Goal: Task Accomplishment & Management: Manage account settings

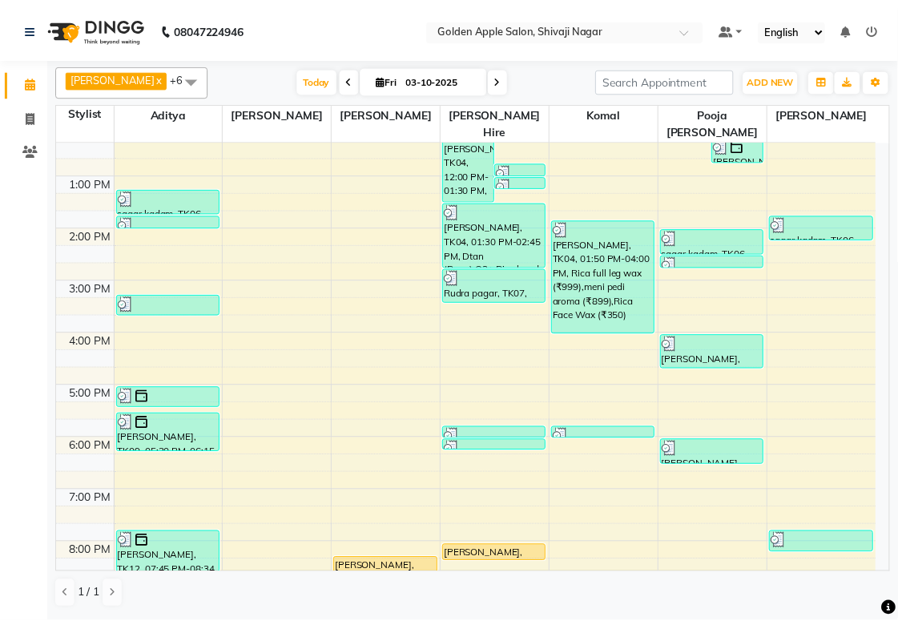
scroll to position [257, 0]
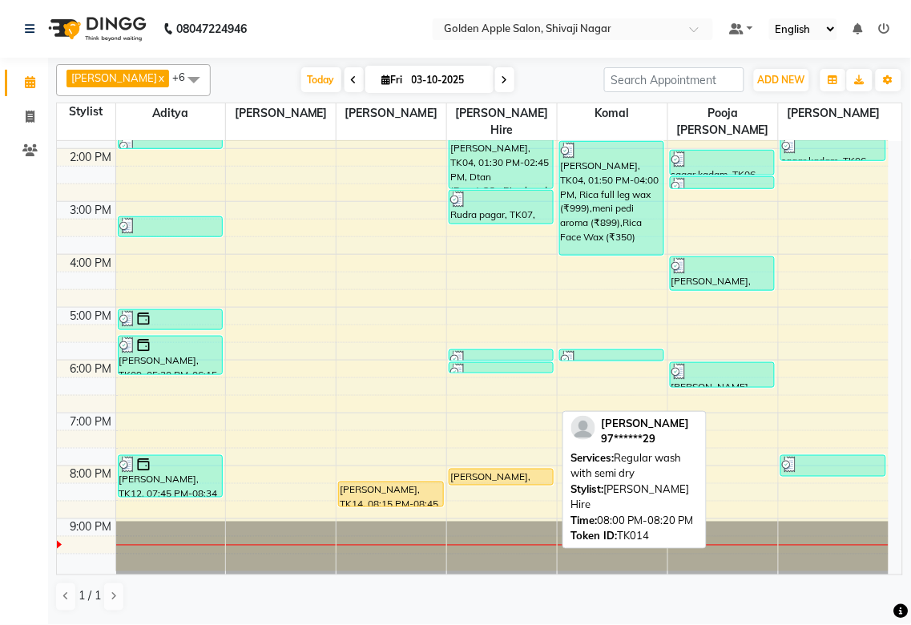
click at [486, 464] on div "[PERSON_NAME], TK14, 08:00 PM-08:20 PM, Regular wash with semi dry" at bounding box center [500, 476] width 103 height 15
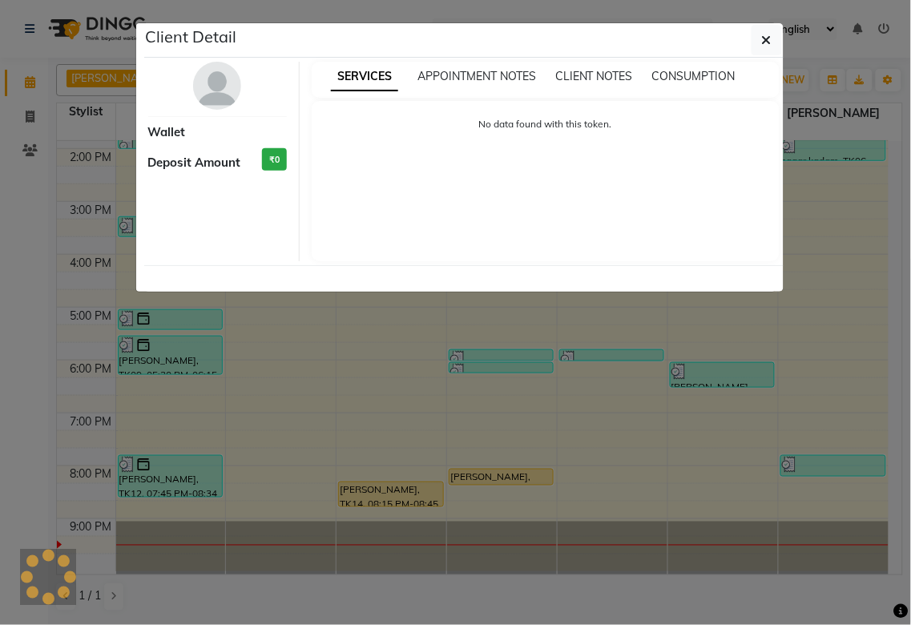
select select "1"
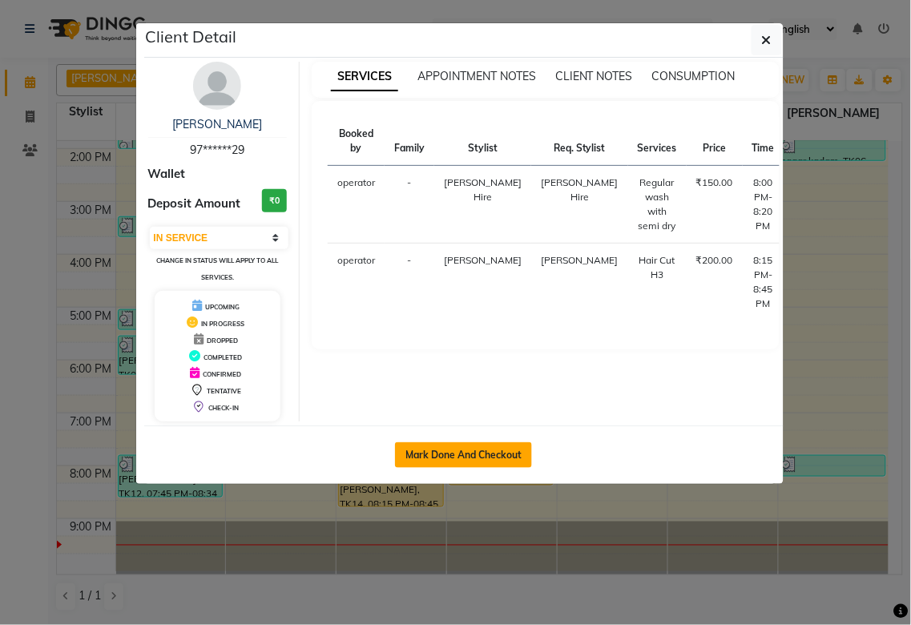
click at [486, 453] on button "Mark Done And Checkout" at bounding box center [463, 455] width 137 height 26
select select "6072"
select select "service"
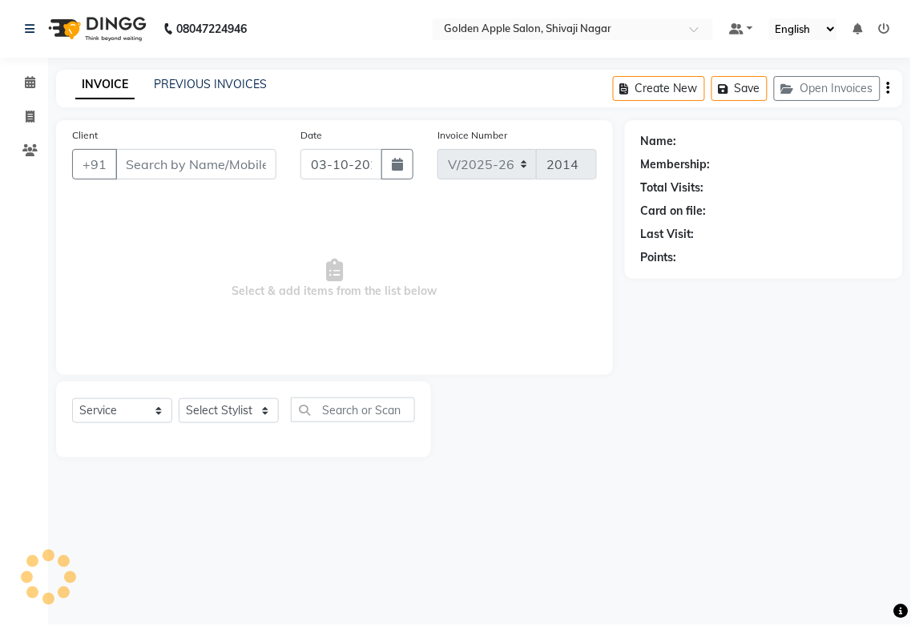
type input "97******29"
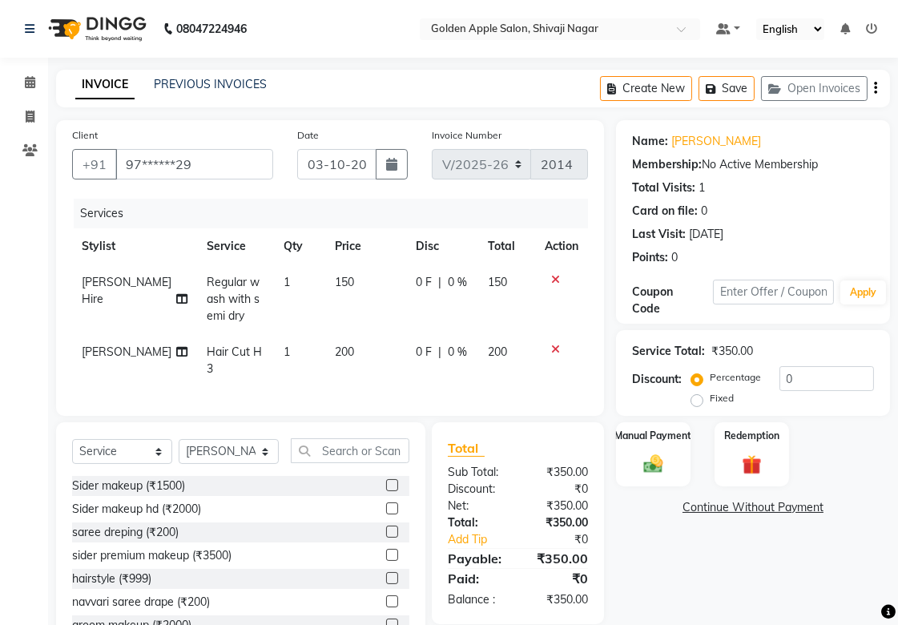
scroll to position [70, 0]
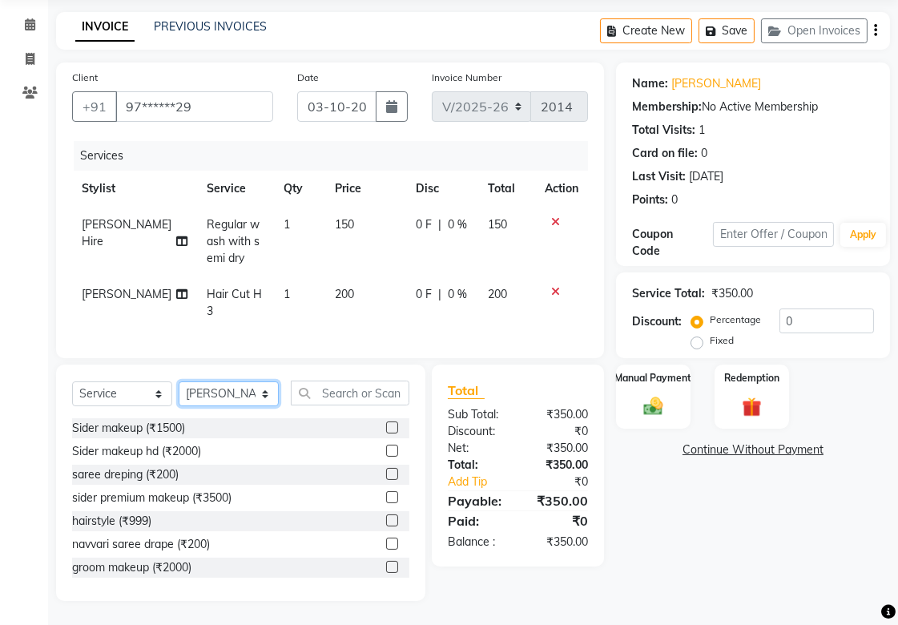
click at [241, 396] on select "Select Stylist [PERSON_NAME] Satarrdekar ashwini [PERSON_NAME] Hire [PERSON_NAM…" at bounding box center [229, 393] width 100 height 25
click at [179, 381] on select "Select Stylist [PERSON_NAME] Satarrdekar ashwini [PERSON_NAME] Hire [PERSON_NAM…" at bounding box center [229, 393] width 100 height 25
click at [352, 386] on input "text" at bounding box center [350, 392] width 119 height 25
click at [220, 393] on select "Select Stylist [PERSON_NAME] Satarrdekar ashwini [PERSON_NAME] Hire [PERSON_NAM…" at bounding box center [229, 393] width 100 height 25
select select "43898"
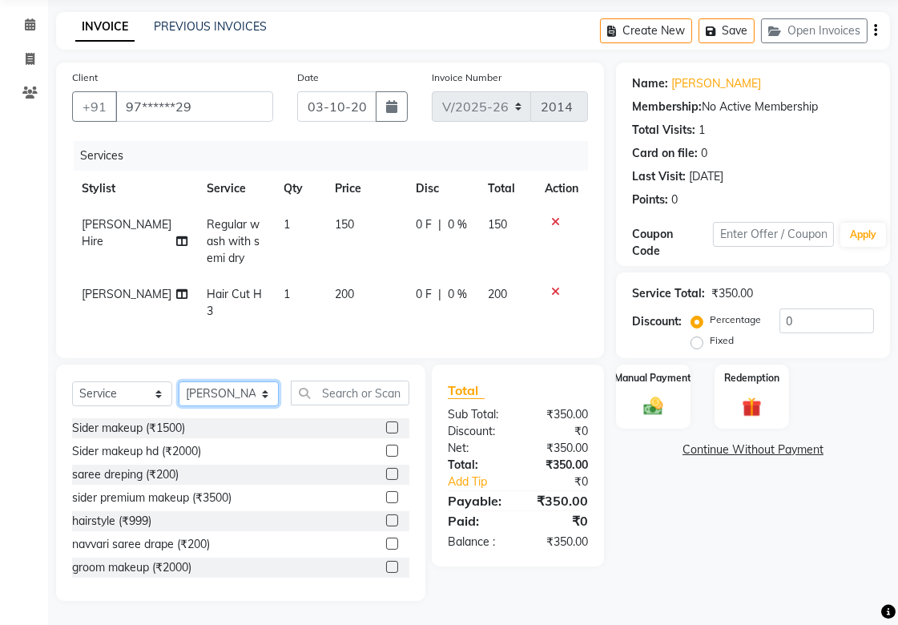
click at [179, 381] on select "Select Stylist [PERSON_NAME] Satarrdekar ashwini [PERSON_NAME] Hire [PERSON_NAM…" at bounding box center [229, 393] width 100 height 25
click at [356, 383] on input "text" at bounding box center [350, 392] width 119 height 25
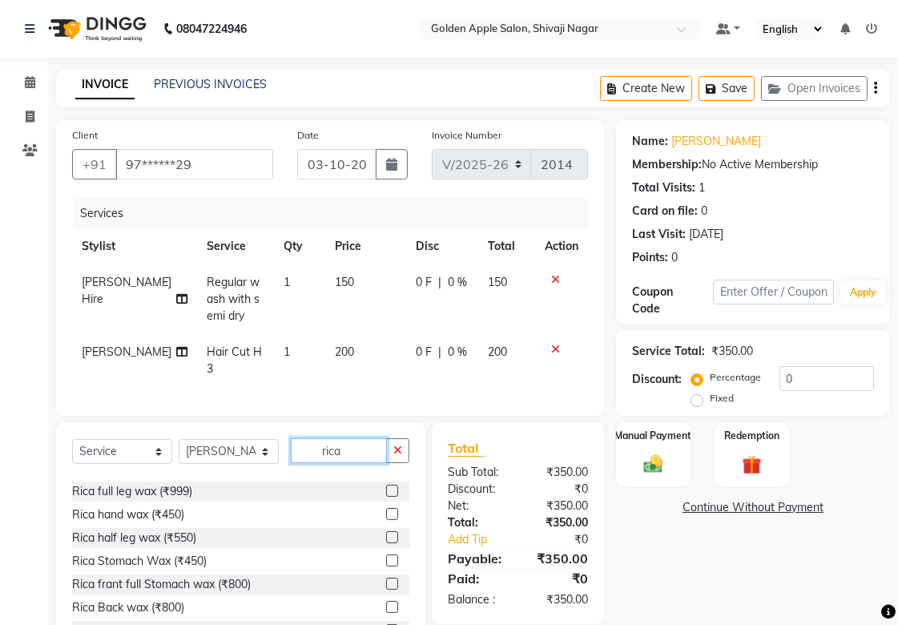
scroll to position [178, 0]
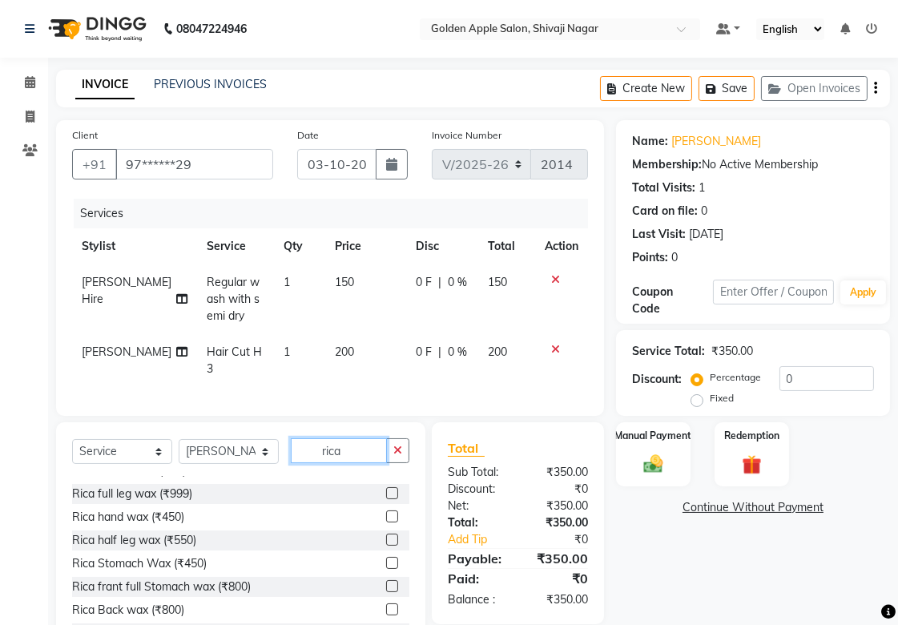
type input "rica"
click at [386, 464] on label at bounding box center [392, 516] width 12 height 12
click at [386, 464] on input "checkbox" at bounding box center [391, 517] width 10 height 10
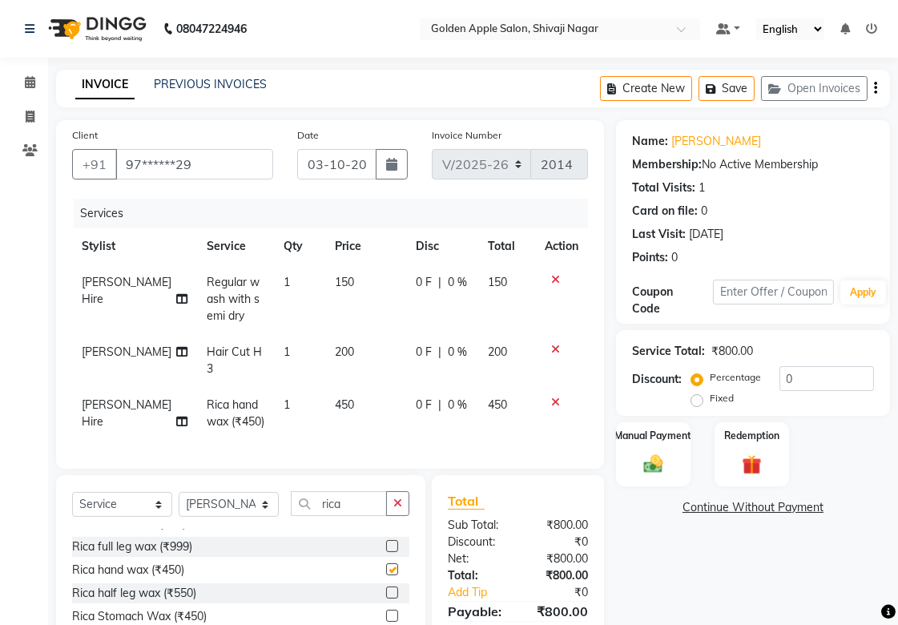
checkbox input "false"
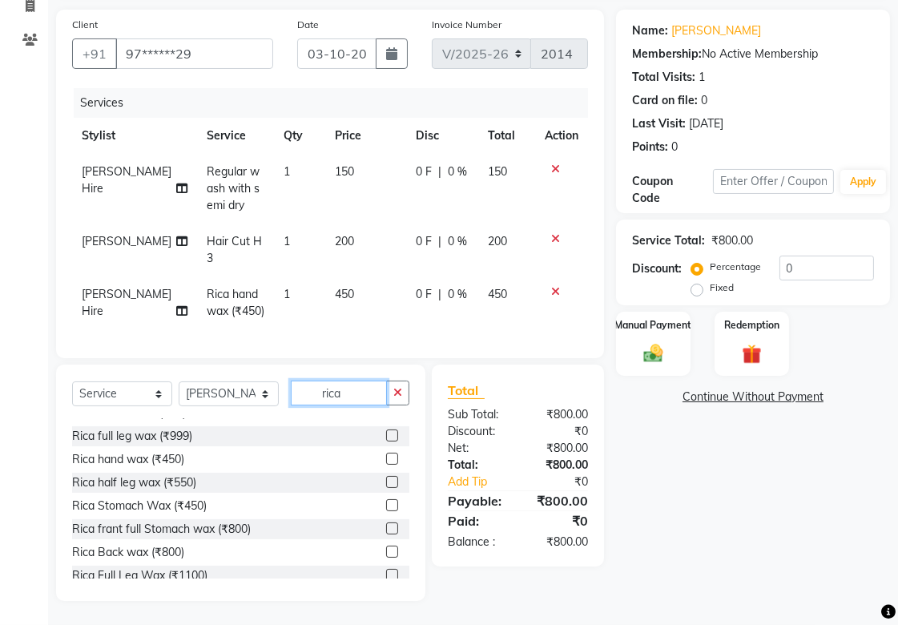
drag, startPoint x: 368, startPoint y: 387, endPoint x: 235, endPoint y: 407, distance: 134.4
click at [235, 407] on div "Select Service Product Membership Package Voucher Prepaid Gift Card Select Styl…" at bounding box center [240, 399] width 337 height 38
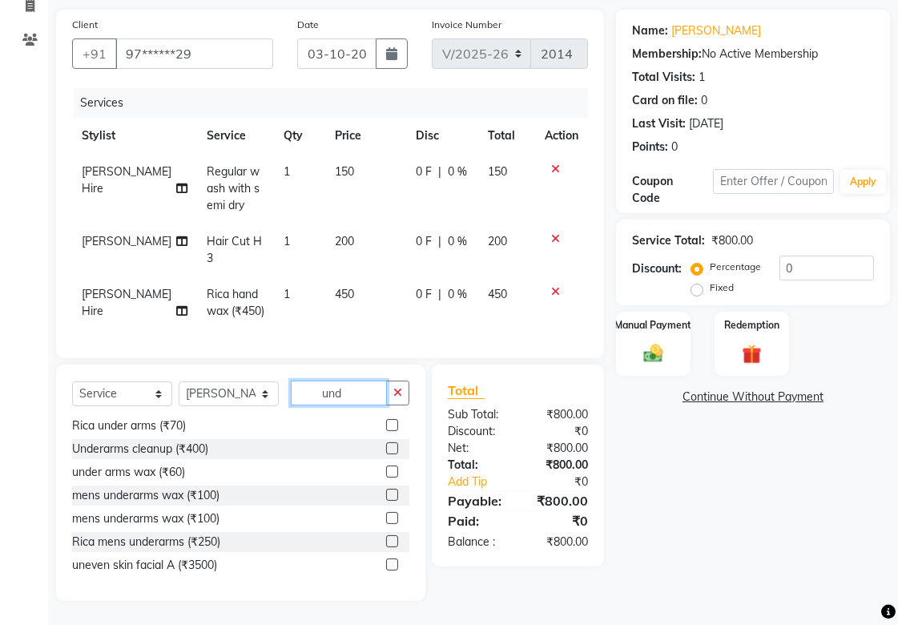
scroll to position [0, 0]
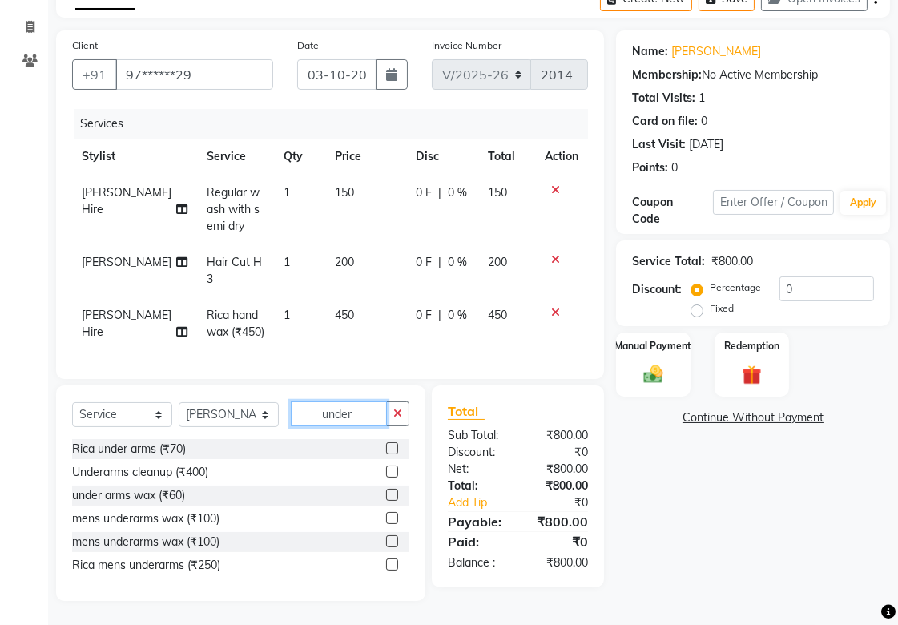
type input "under"
click at [391, 464] on label at bounding box center [392, 495] width 12 height 12
click at [391, 464] on input "checkbox" at bounding box center [391, 495] width 10 height 10
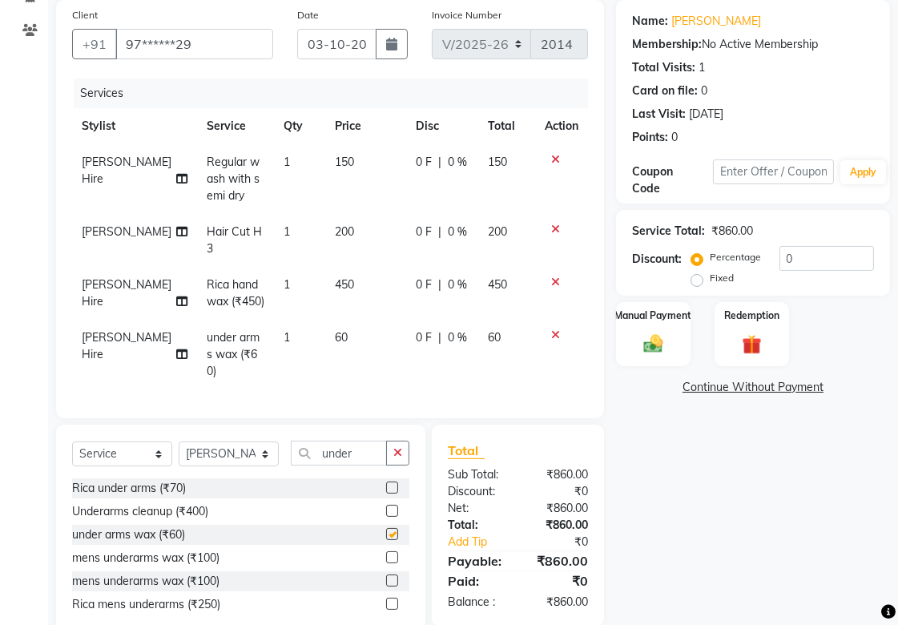
checkbox input "false"
click at [557, 157] on icon at bounding box center [555, 159] width 9 height 11
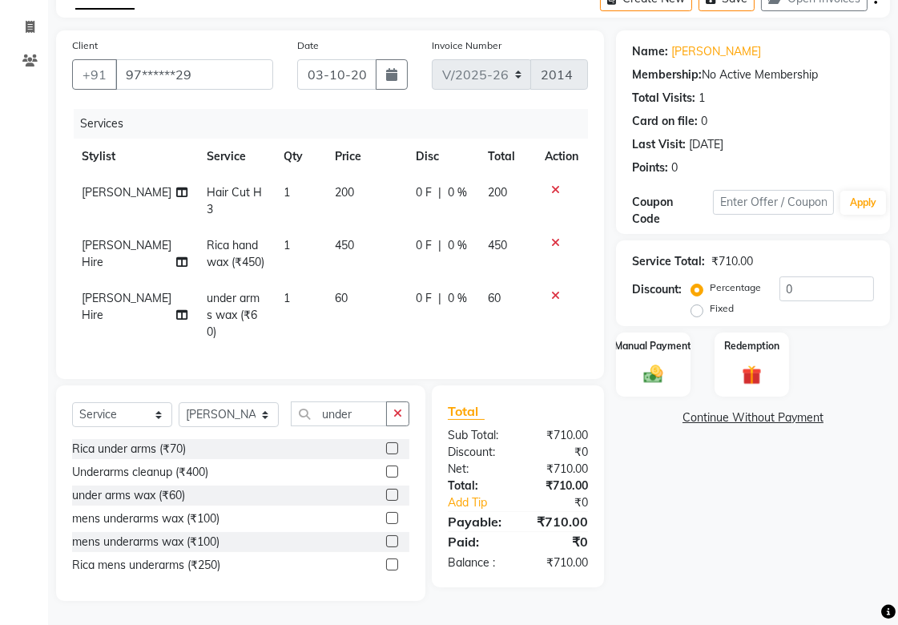
scroll to position [103, 0]
click at [207, 414] on select "Select Stylist [PERSON_NAME] Satarrdekar ashwini [PERSON_NAME] Hire [PERSON_NAM…" at bounding box center [229, 414] width 100 height 25
select select "92063"
click at [179, 402] on select "Select Stylist [PERSON_NAME] Satarrdekar ashwini [PERSON_NAME] Hire [PERSON_NAM…" at bounding box center [229, 414] width 100 height 25
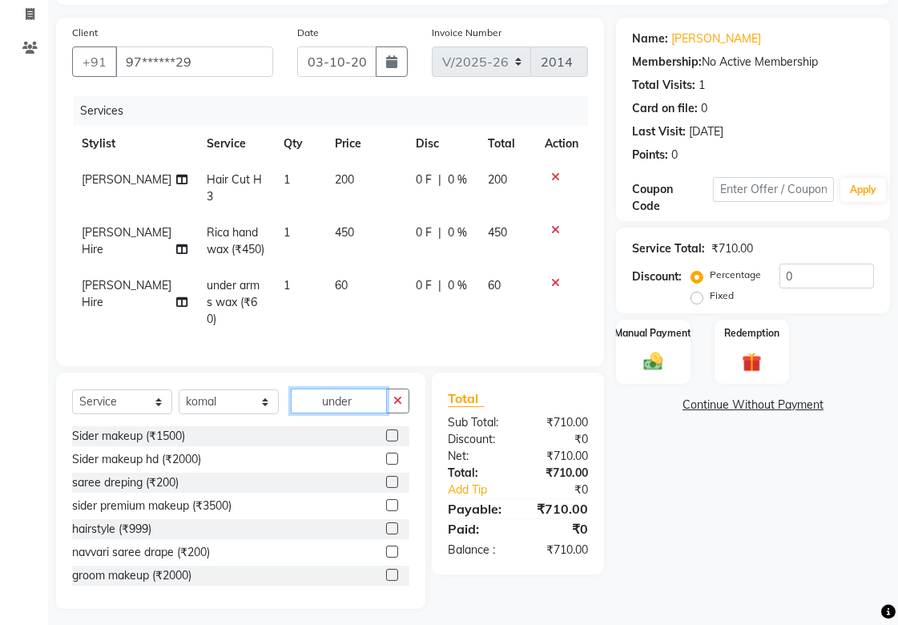
click at [333, 413] on input "under" at bounding box center [339, 400] width 96 height 25
click at [359, 413] on input "under" at bounding box center [339, 400] width 96 height 25
type input "u"
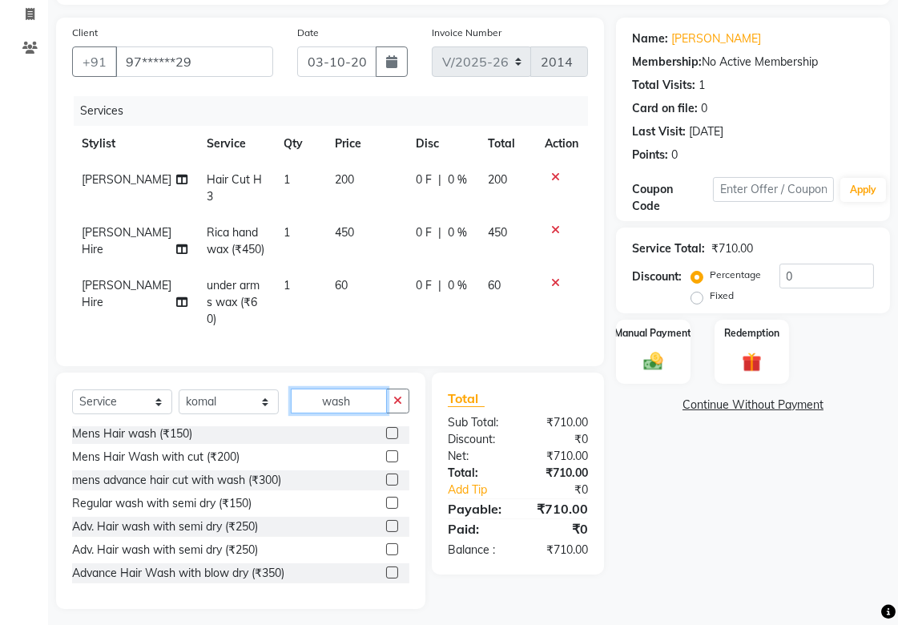
type input "wash"
click at [386, 464] on label at bounding box center [392, 503] width 12 height 12
click at [386, 464] on input "checkbox" at bounding box center [391, 503] width 10 height 10
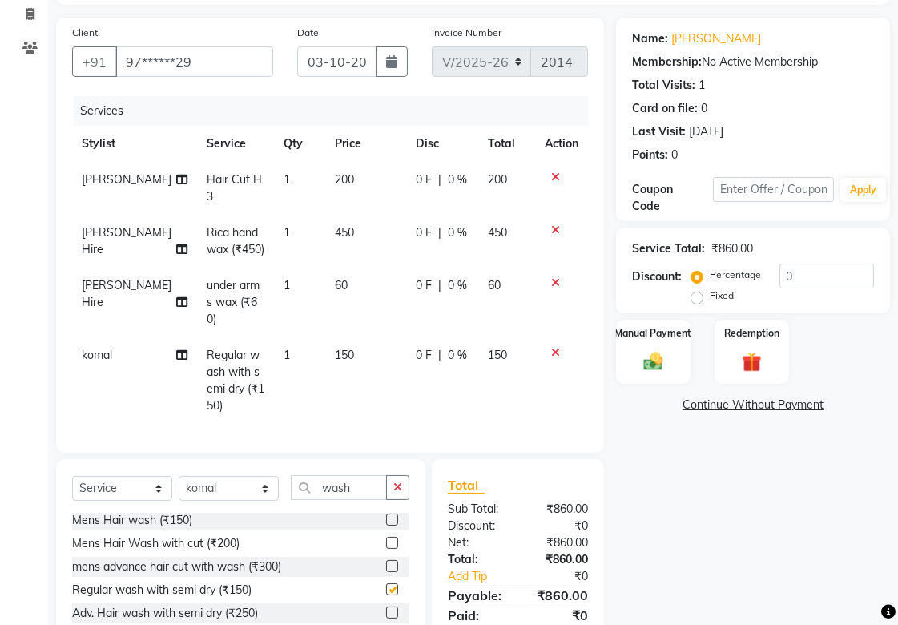
checkbox input "false"
click at [689, 359] on div "Manual Payment" at bounding box center [653, 351] width 78 height 67
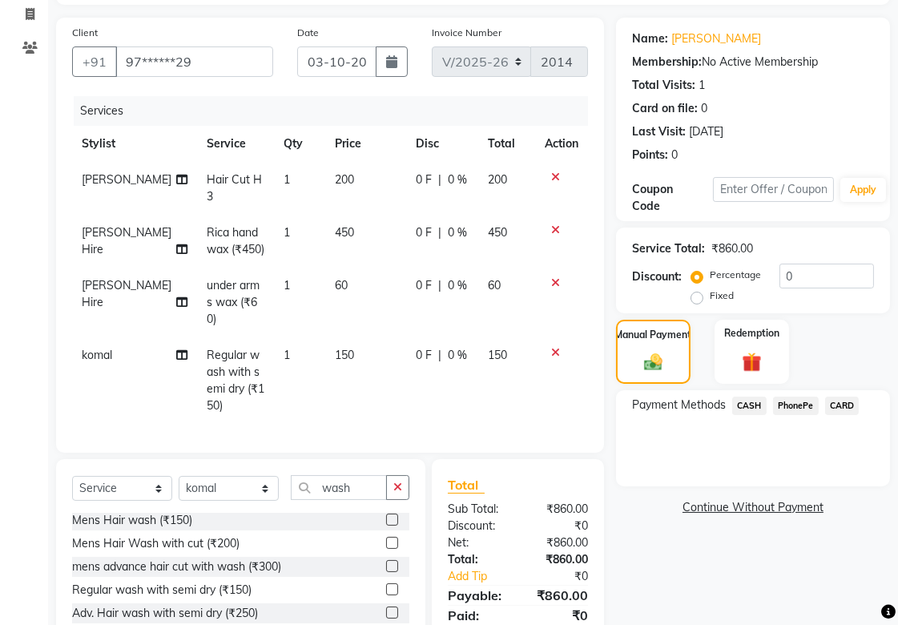
click at [707, 409] on span "PhonePe" at bounding box center [796, 405] width 46 height 18
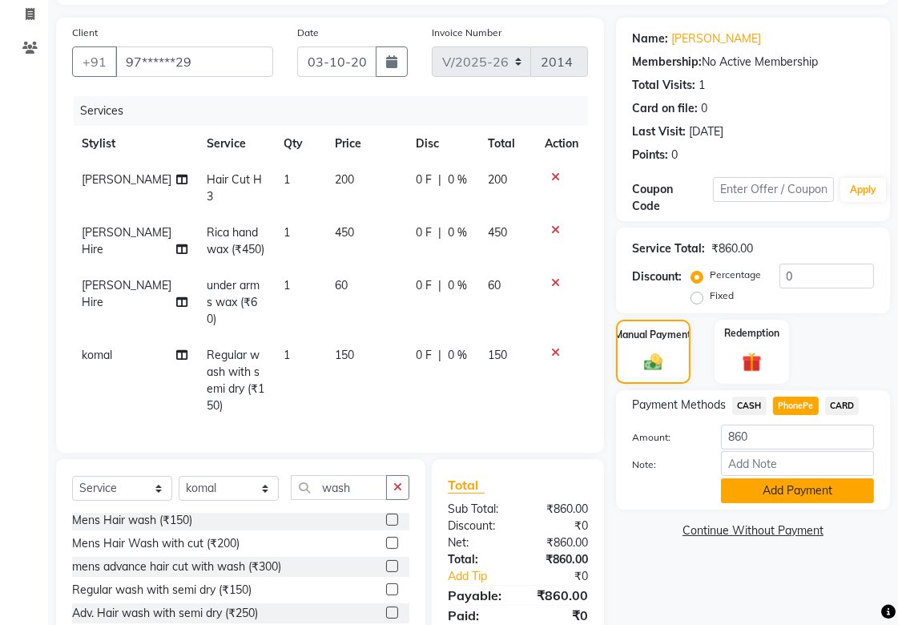
click at [707, 464] on button "Add Payment" at bounding box center [797, 490] width 153 height 25
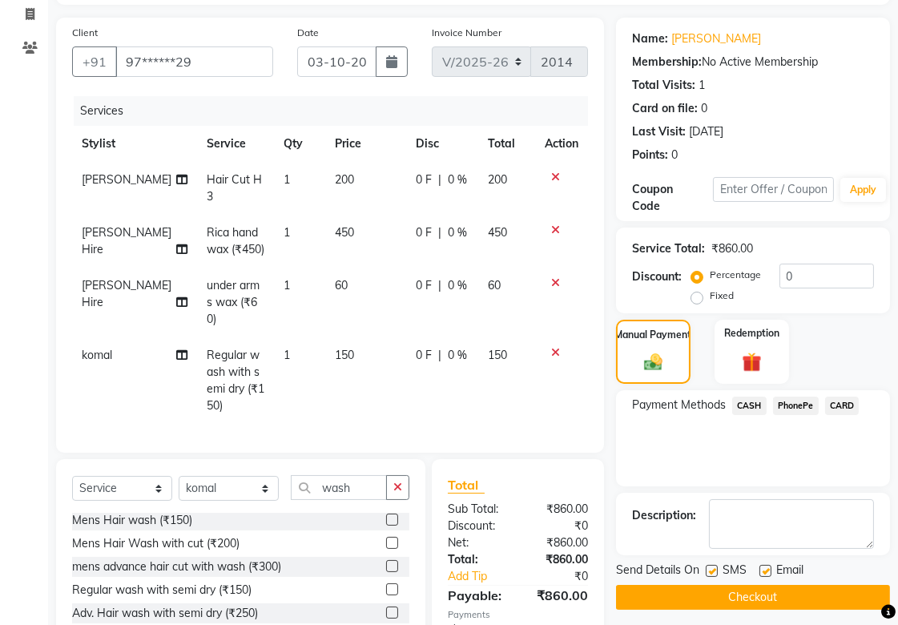
scroll to position [226, 0]
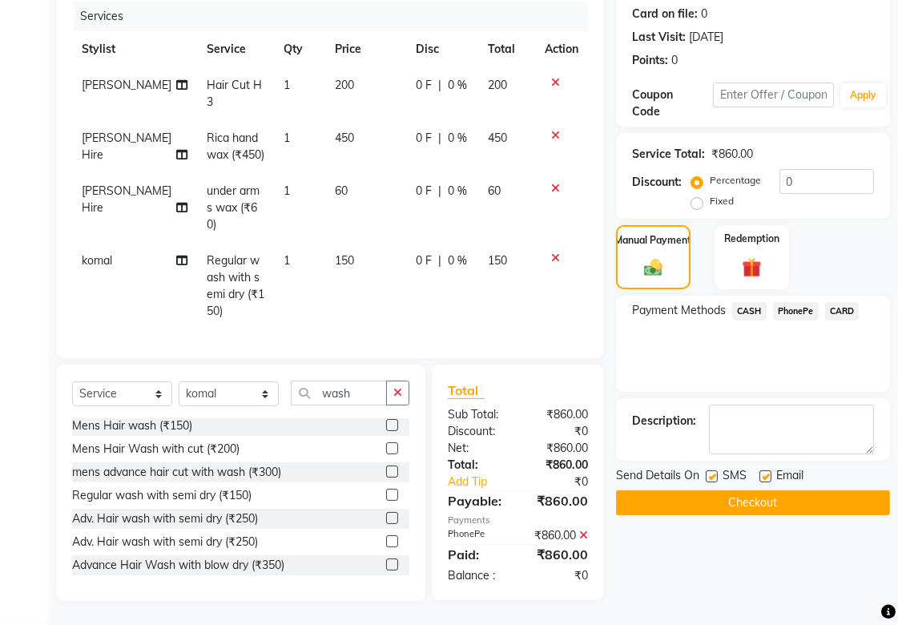
click at [707, 464] on label at bounding box center [712, 476] width 12 height 12
click at [707, 464] on input "checkbox" at bounding box center [711, 477] width 10 height 10
checkbox input "false"
click at [707, 464] on label at bounding box center [765, 476] width 12 height 12
click at [707, 464] on input "checkbox" at bounding box center [764, 477] width 10 height 10
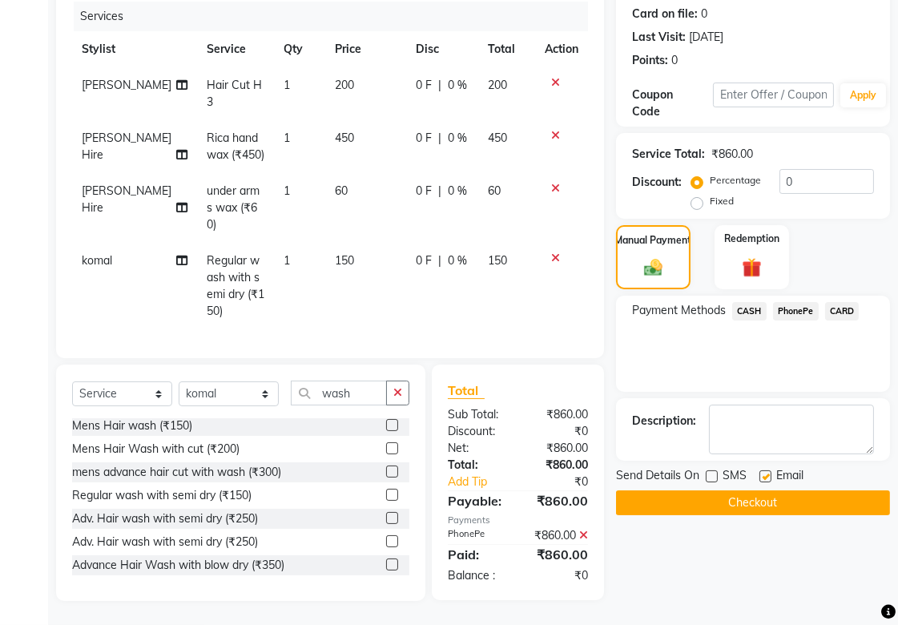
checkbox input "false"
click at [707, 464] on button "Checkout" at bounding box center [753, 502] width 274 height 25
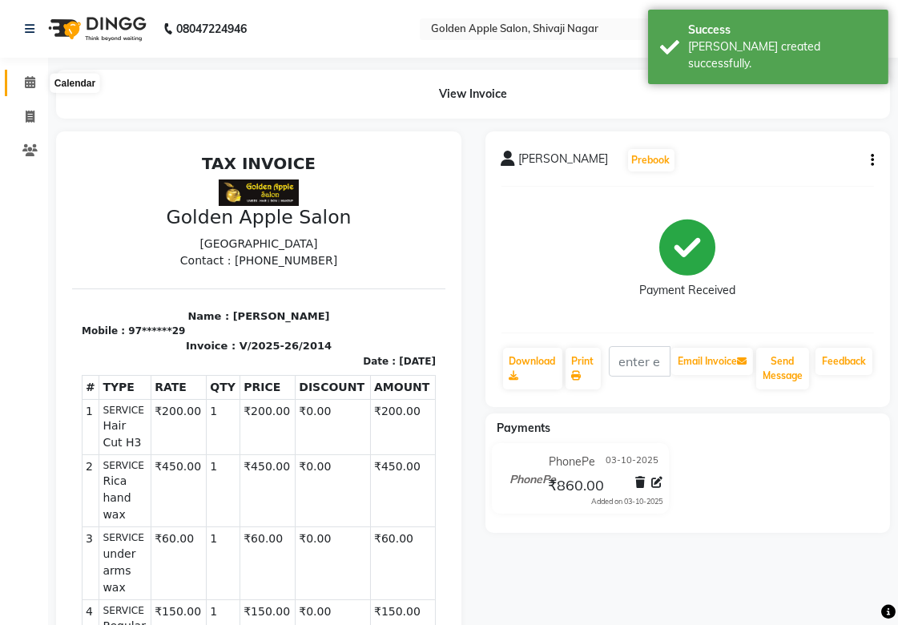
click at [26, 78] on icon at bounding box center [30, 82] width 10 height 12
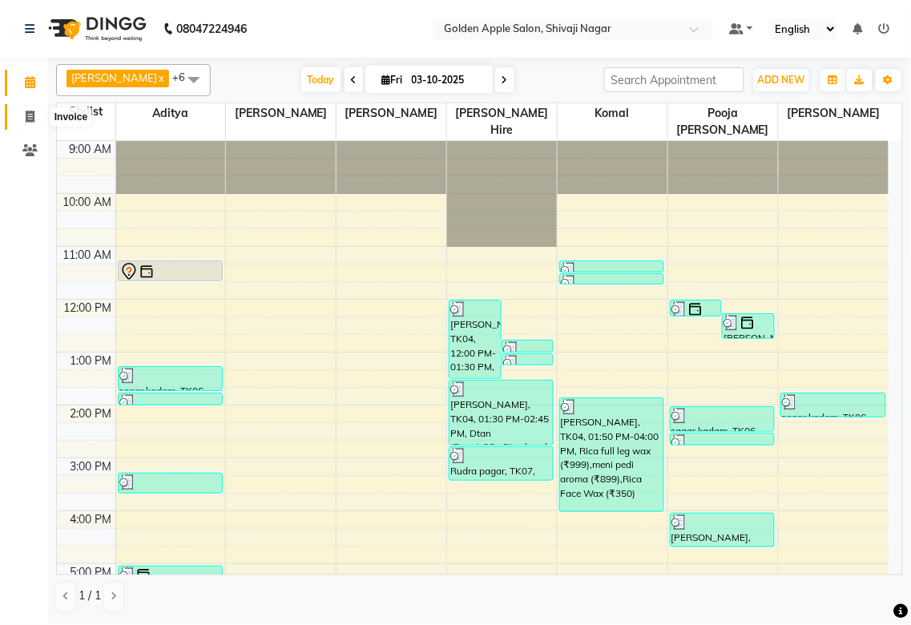
click at [30, 115] on icon at bounding box center [30, 117] width 9 height 12
select select "6072"
select select "service"
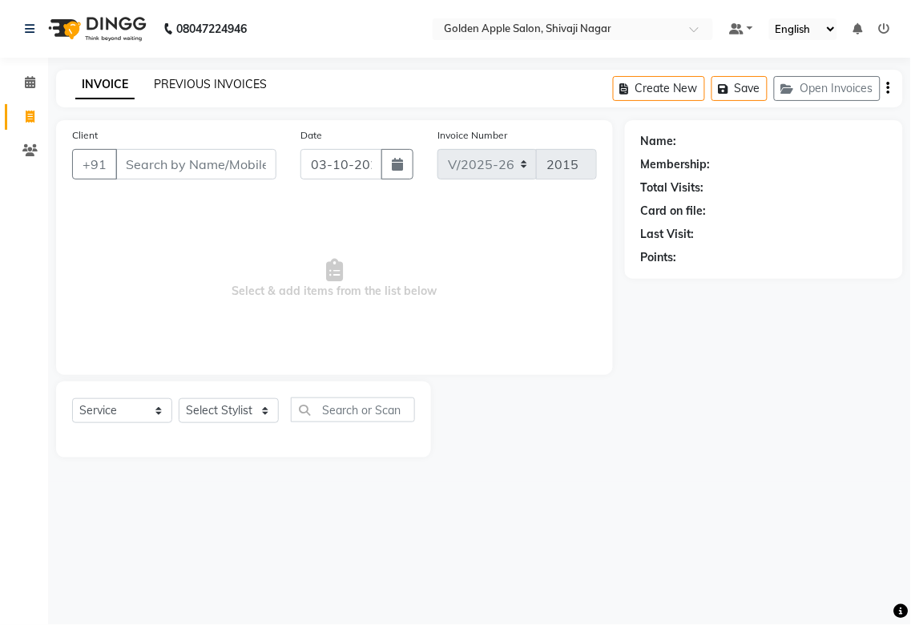
click at [199, 82] on link "PREVIOUS INVOICES" at bounding box center [210, 84] width 113 height 14
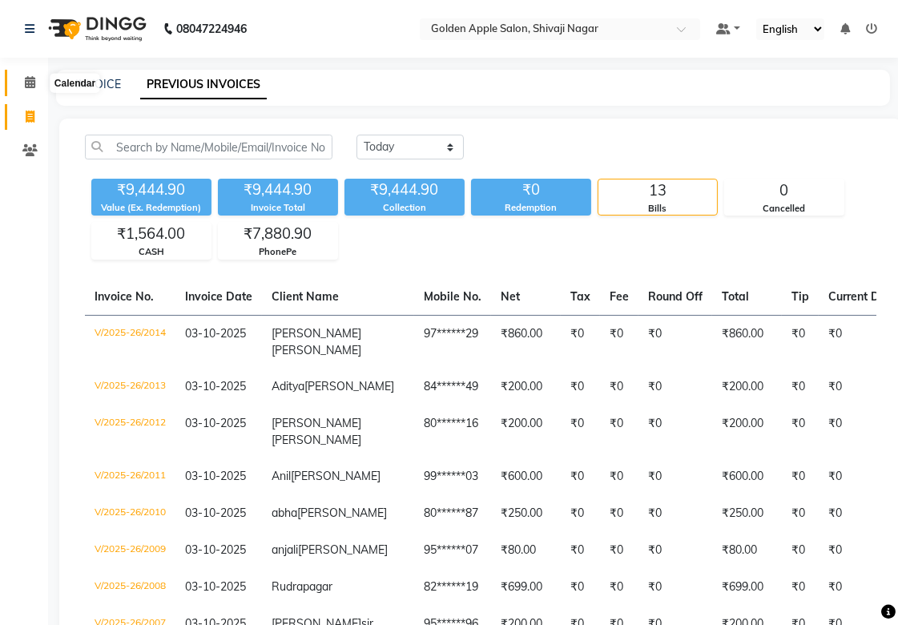
click at [28, 86] on icon at bounding box center [30, 82] width 10 height 12
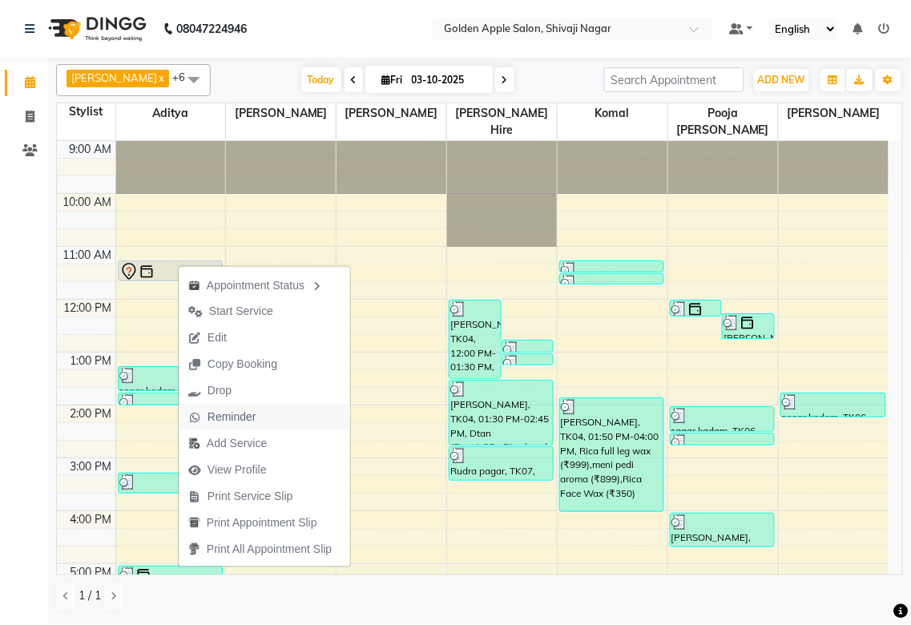
click at [230, 420] on span "Reminder" at bounding box center [231, 416] width 49 height 17
click at [251, 392] on button "Drop" at bounding box center [267, 389] width 171 height 26
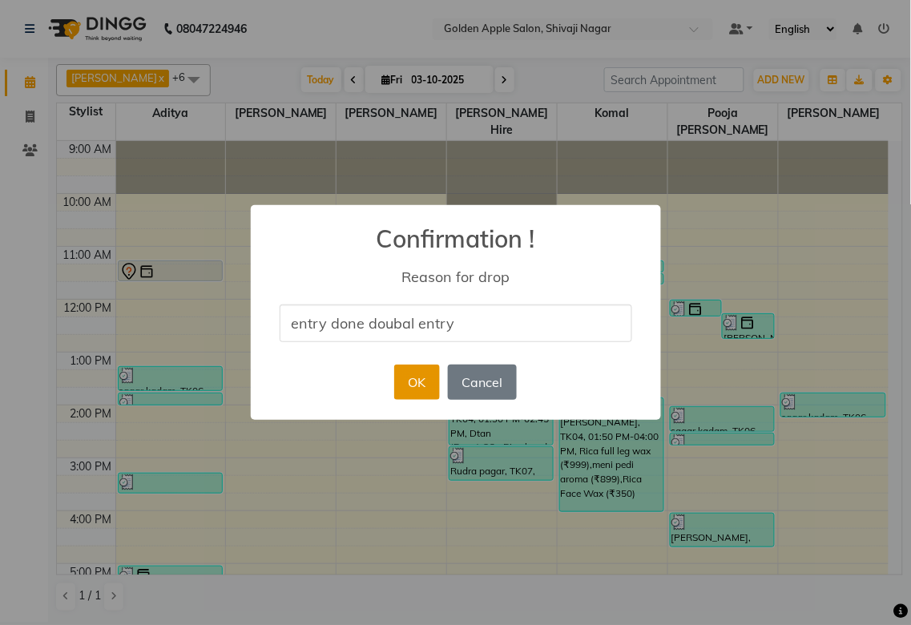
type input "entry done doubal entry"
click at [431, 388] on button "OK" at bounding box center [417, 381] width 46 height 35
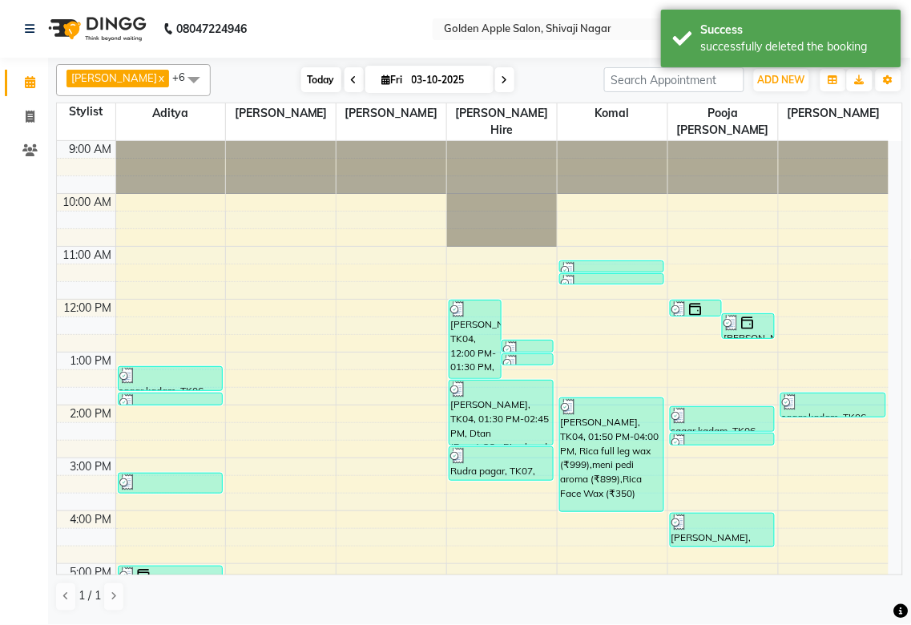
click at [302, 78] on span "Today" at bounding box center [321, 79] width 40 height 25
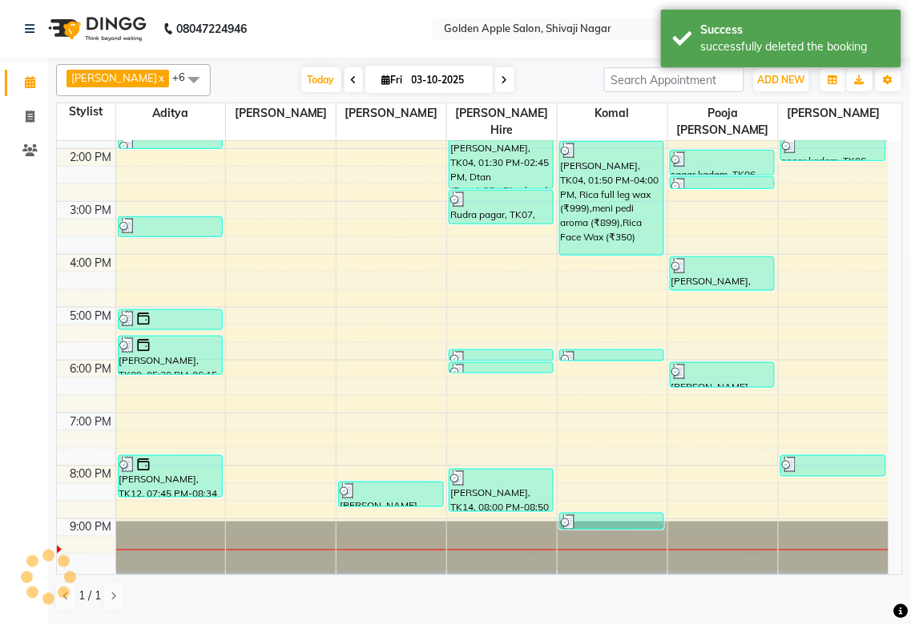
click at [407, 76] on input "03-10-2025" at bounding box center [447, 80] width 80 height 24
select select "10"
select select "2025"
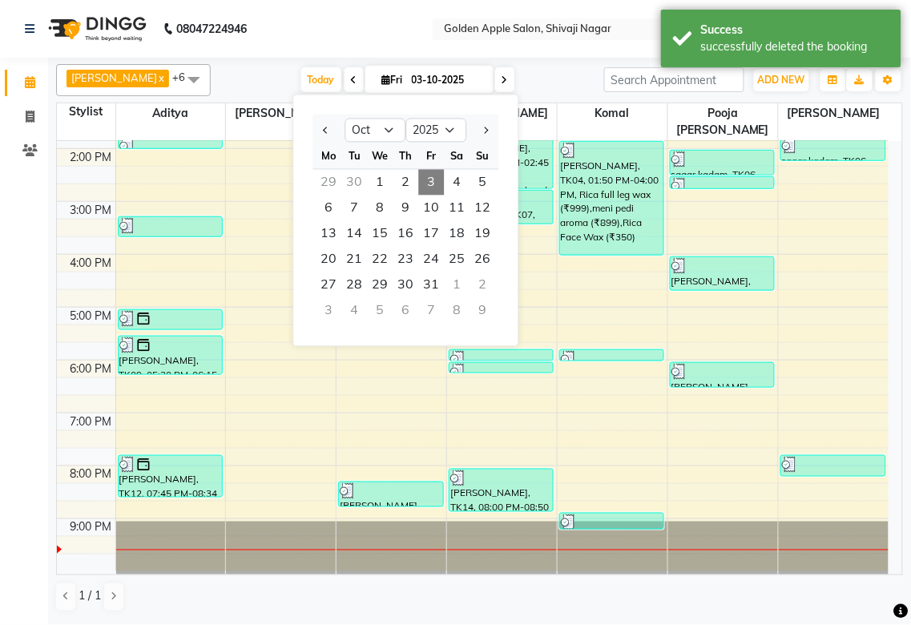
click at [378, 81] on span "Fri" at bounding box center [392, 80] width 29 height 12
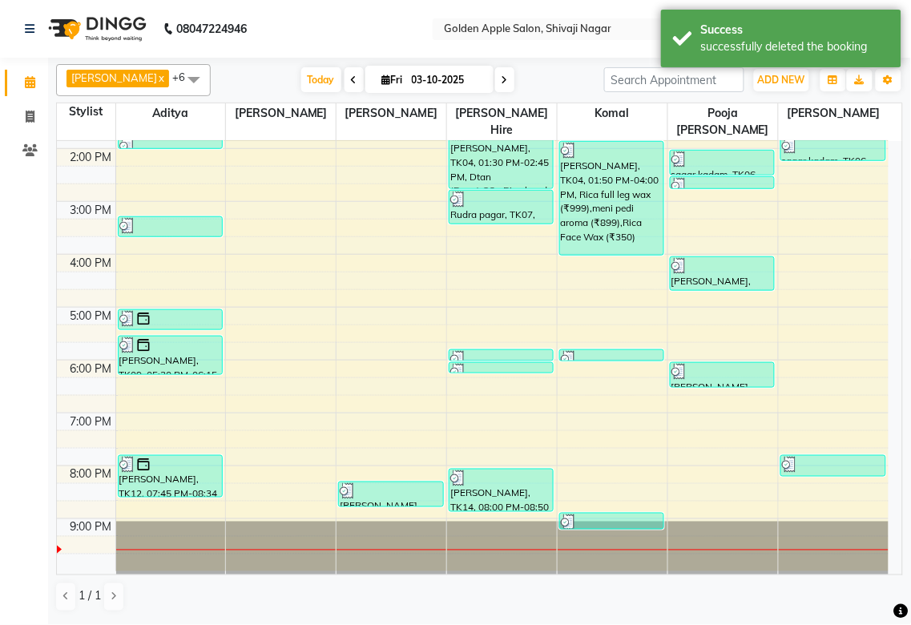
click at [378, 81] on span "Fri" at bounding box center [392, 80] width 29 height 12
select select "10"
select select "2025"
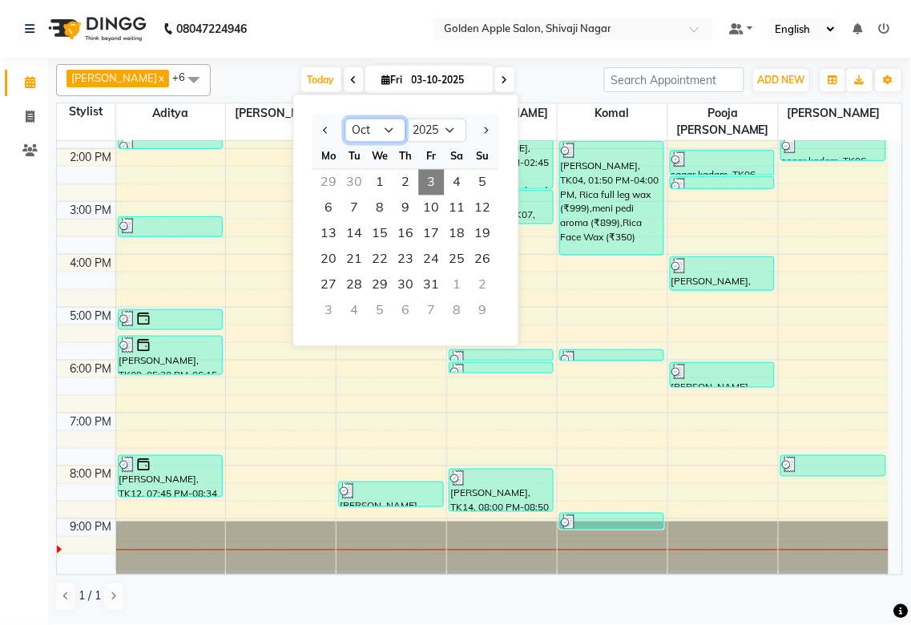
click at [378, 127] on select "Jan Feb Mar Apr May Jun [DATE] Aug Sep Oct Nov Dec" at bounding box center [375, 131] width 61 height 24
select select "11"
click at [345, 119] on select "Jan Feb Mar Apr May Jun [DATE] Aug Sep Oct Nov Dec" at bounding box center [375, 131] width 61 height 24
click at [458, 186] on span "1" at bounding box center [457, 183] width 26 height 26
type input "[DATE]"
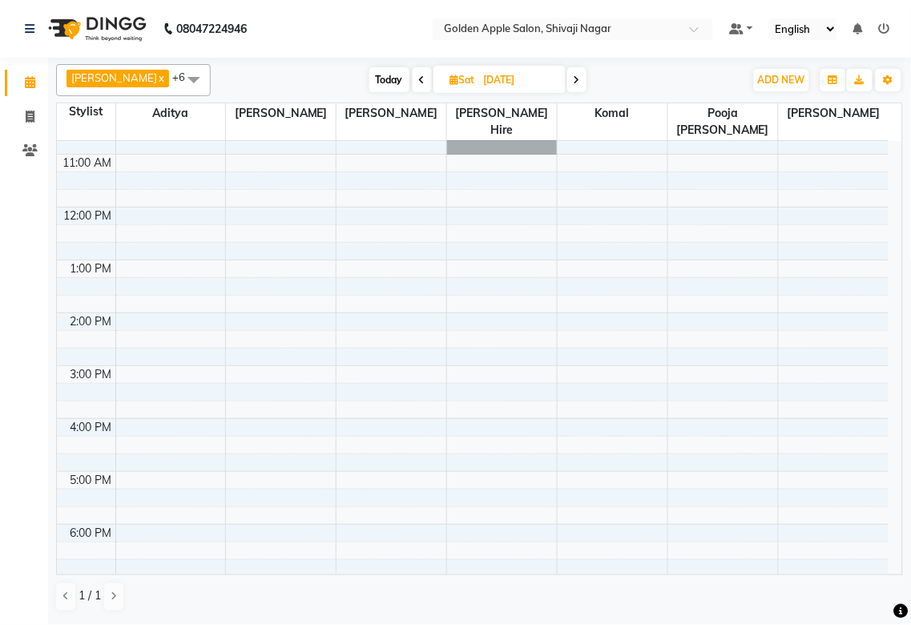
scroll to position [0, 0]
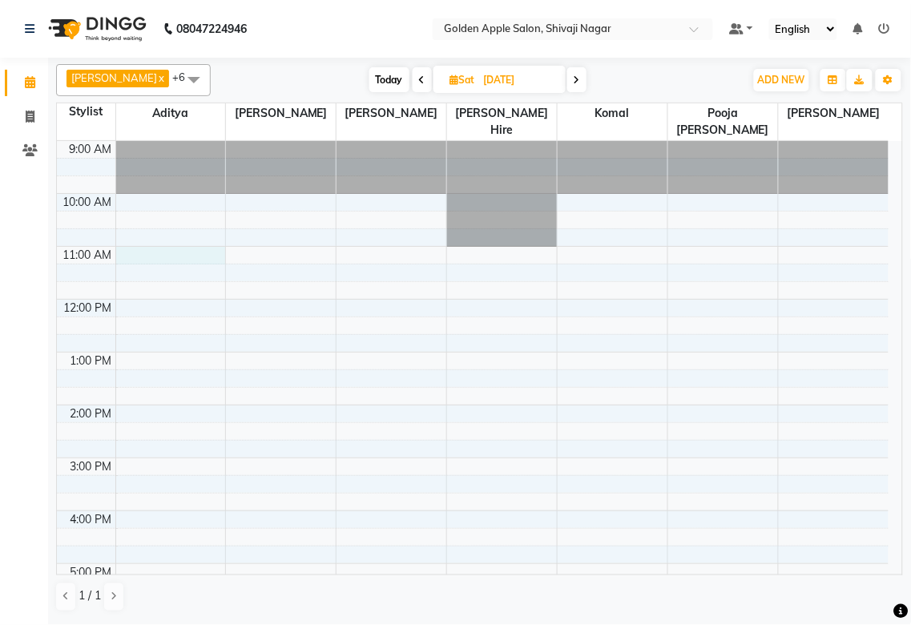
click at [163, 258] on div "9:00 AM 10:00 AM 11:00 AM 12:00 PM 1:00 PM 2:00 PM 3:00 PM 4:00 PM 5:00 PM 6:00…" at bounding box center [472, 484] width 831 height 686
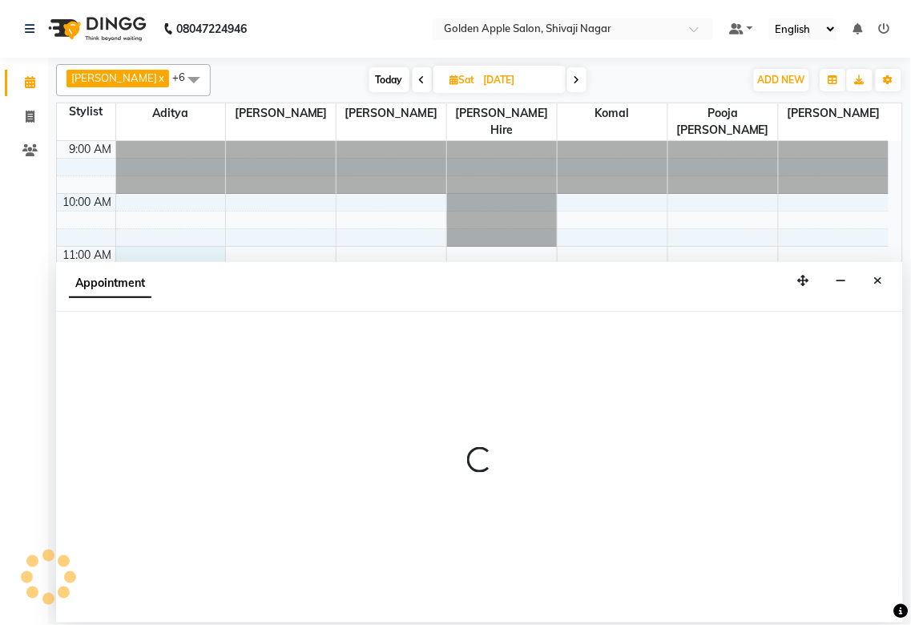
select select "54411"
select select "660"
select select "tentative"
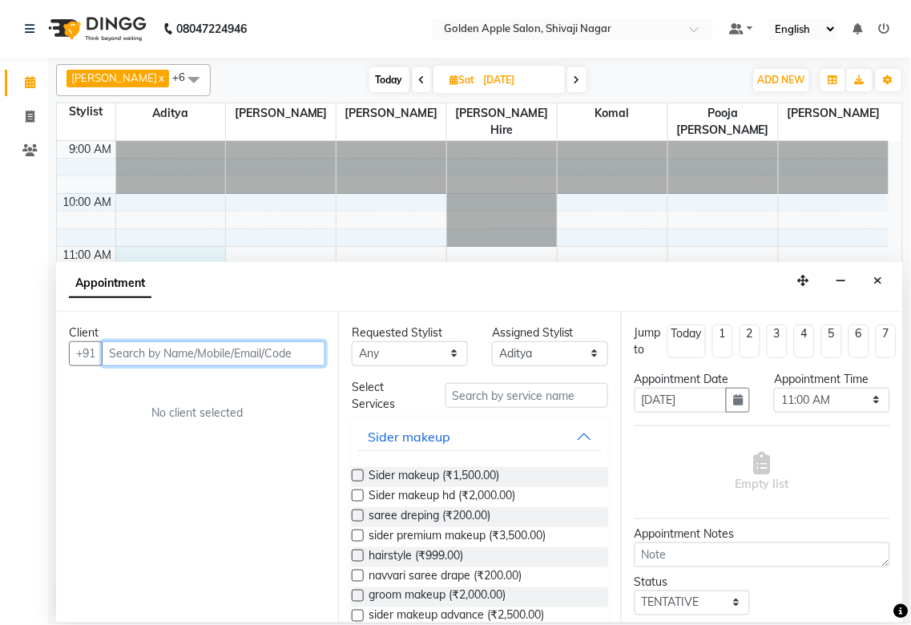
click at [205, 349] on input "text" at bounding box center [213, 353] width 223 height 25
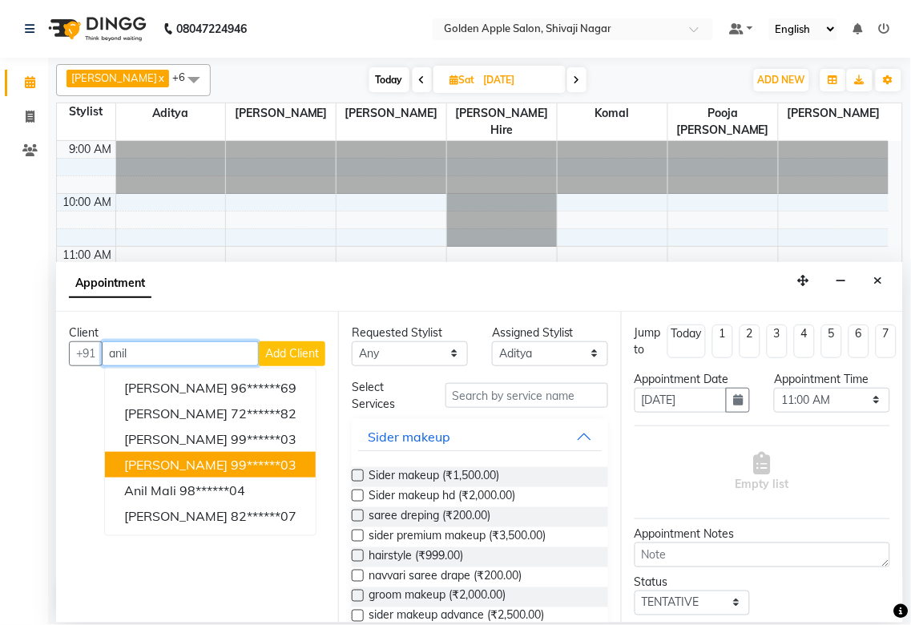
click at [187, 461] on span "[PERSON_NAME]" at bounding box center [175, 464] width 103 height 16
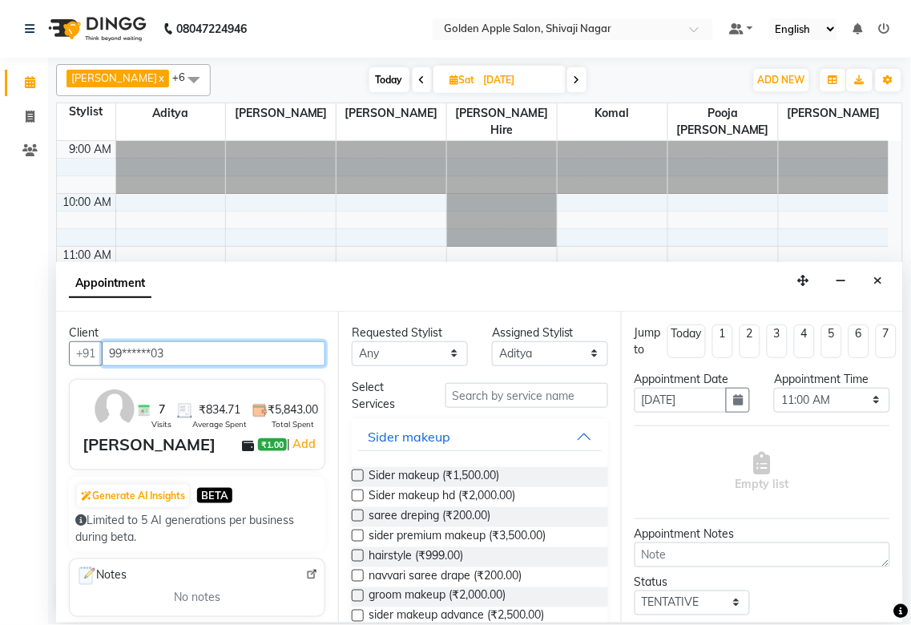
type input "99******03"
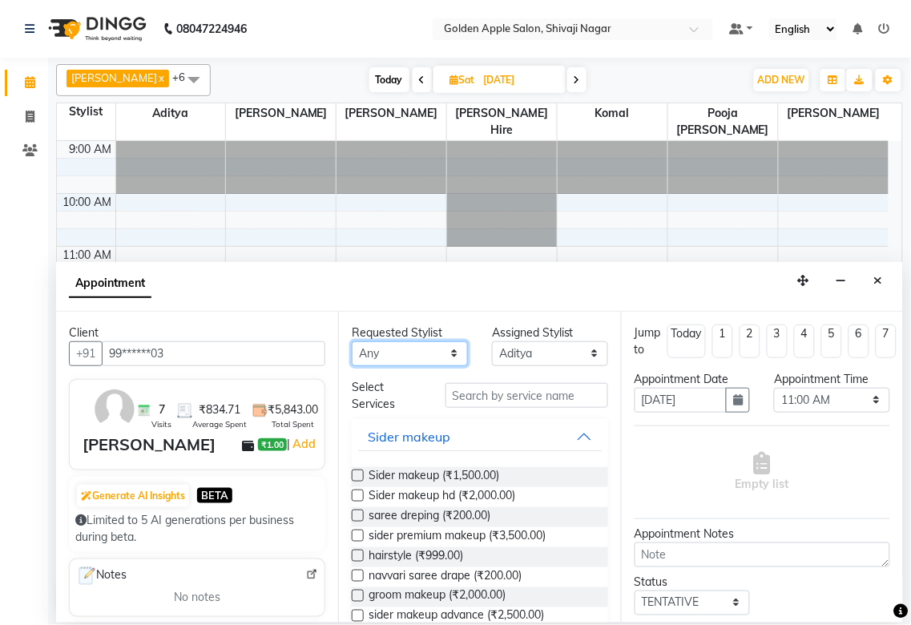
click at [388, 353] on select "Any [PERSON_NAME] ashwini [PERSON_NAME] Hire [PERSON_NAME] operator pooja [PERS…" at bounding box center [410, 353] width 116 height 25
select select "54411"
click at [352, 341] on select "Any [PERSON_NAME] ashwini [PERSON_NAME] Hire [PERSON_NAME] operator pooja [PERS…" at bounding box center [410, 353] width 116 height 25
click at [517, 396] on input "text" at bounding box center [526, 395] width 163 height 25
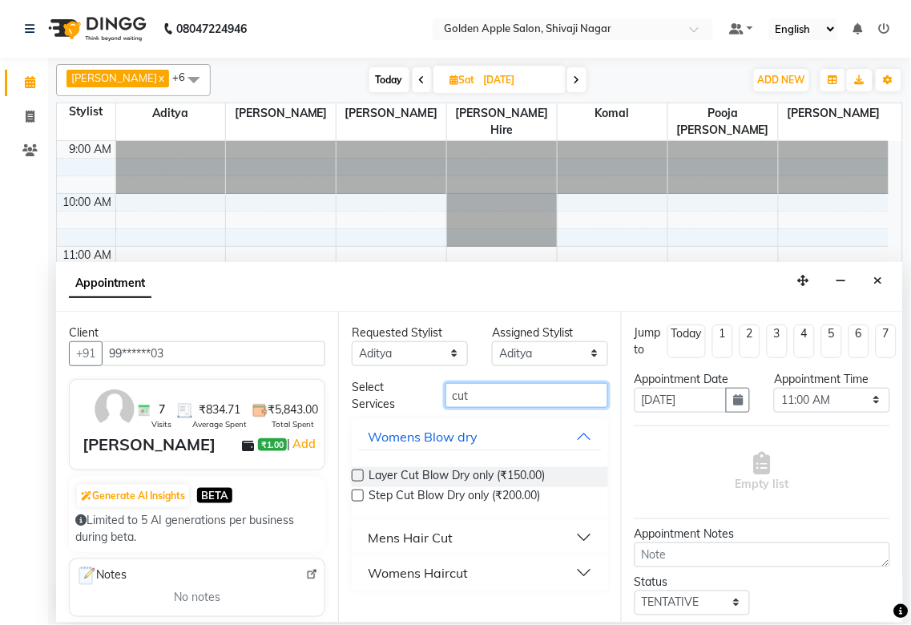
type input "cut"
click at [403, 464] on div "Mens Hair Cut" at bounding box center [410, 537] width 85 height 19
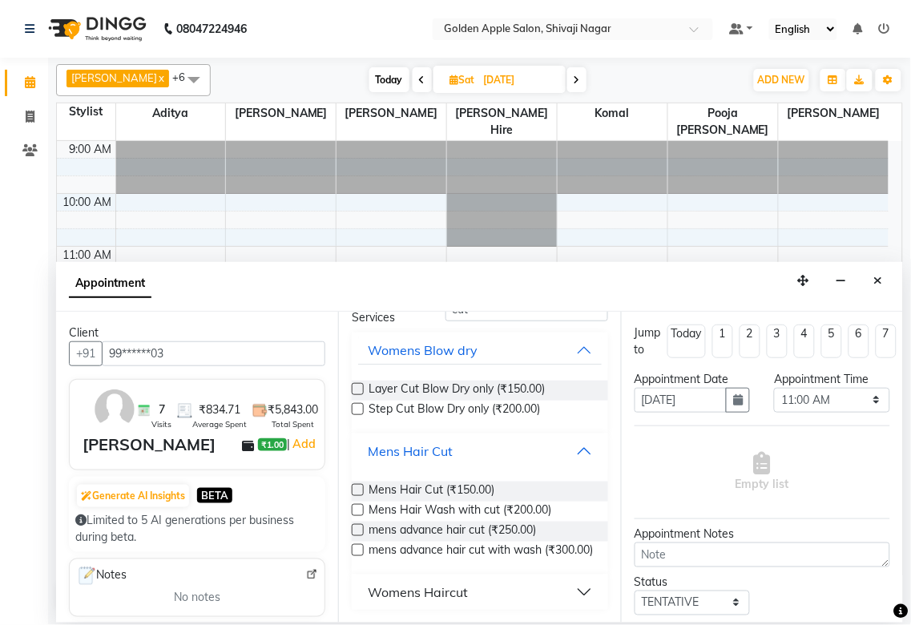
scroll to position [99, 0]
click at [410, 464] on span "Mens Hair Wash with cut (₹200.00)" at bounding box center [459, 511] width 183 height 20
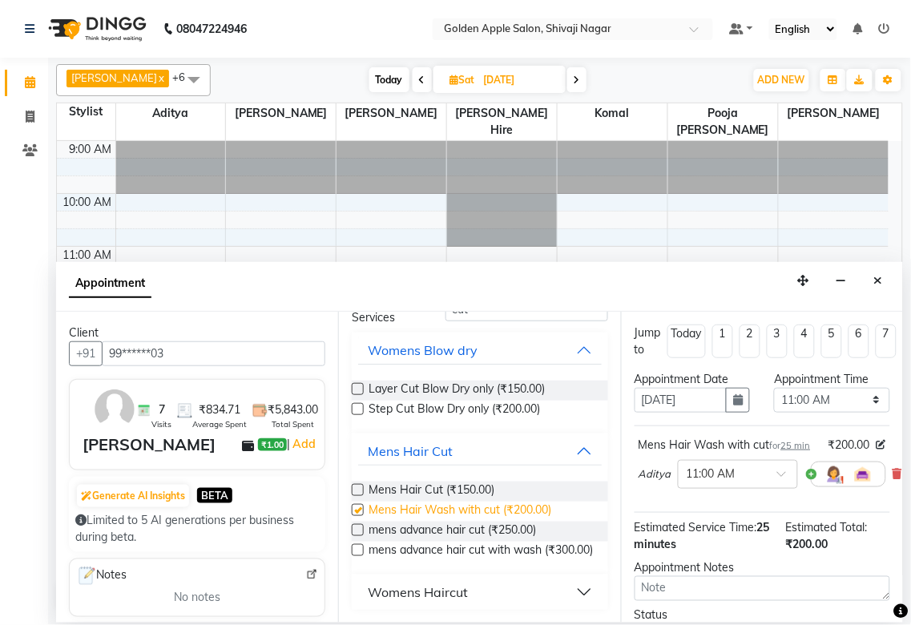
checkbox input "false"
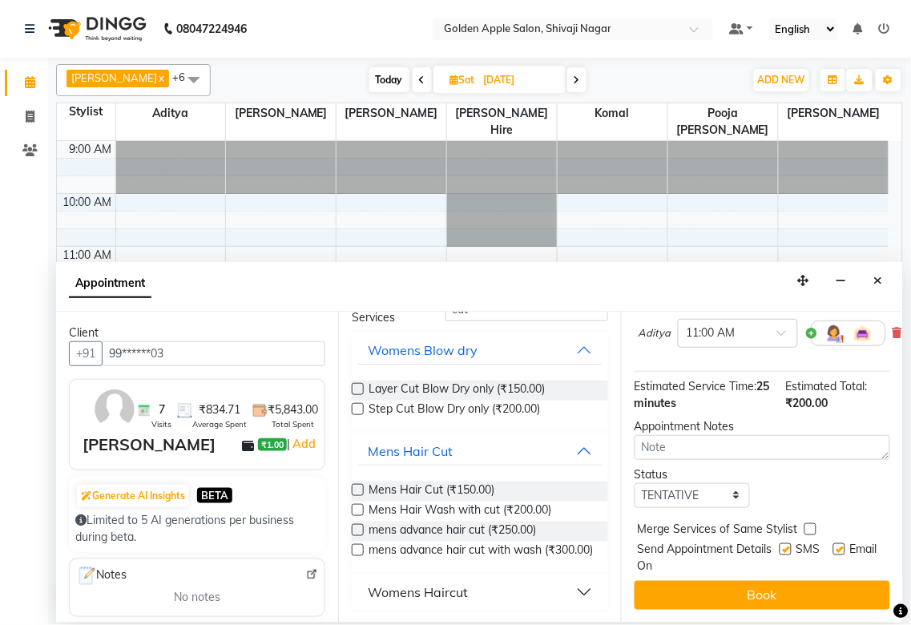
scroll to position [171, 0]
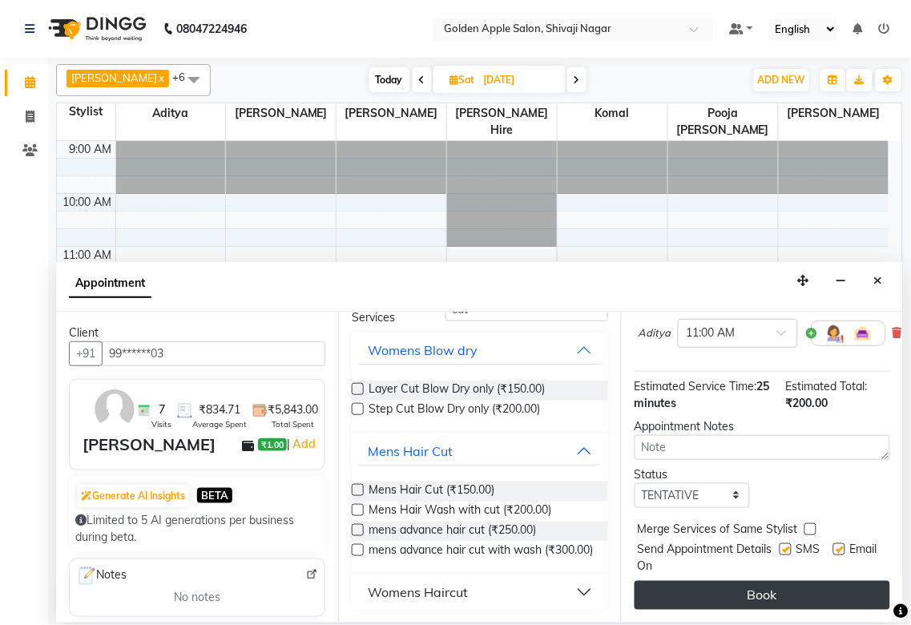
click at [707, 464] on button "Book" at bounding box center [761, 595] width 255 height 29
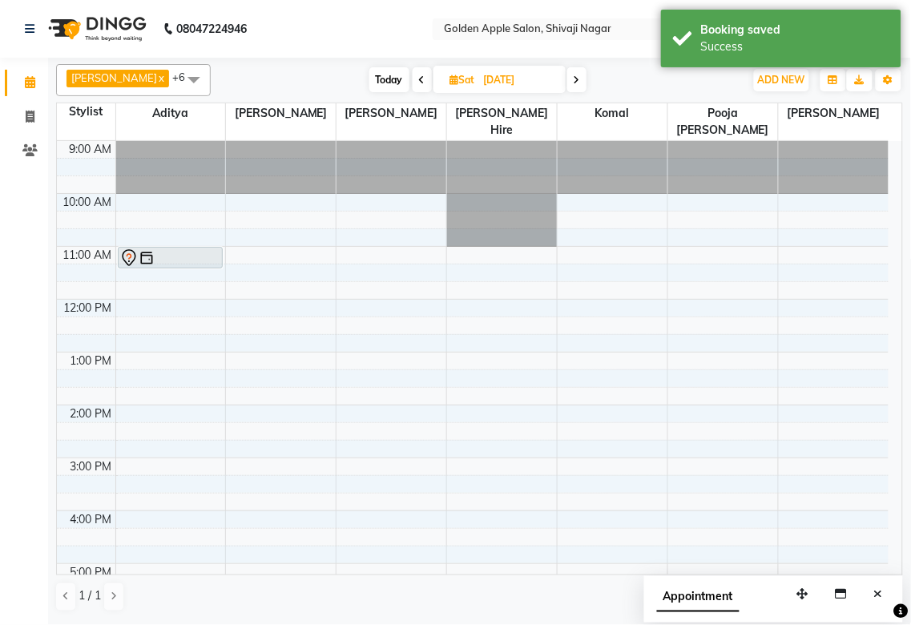
click at [383, 78] on span "Today" at bounding box center [389, 79] width 40 height 25
type input "03-10-2025"
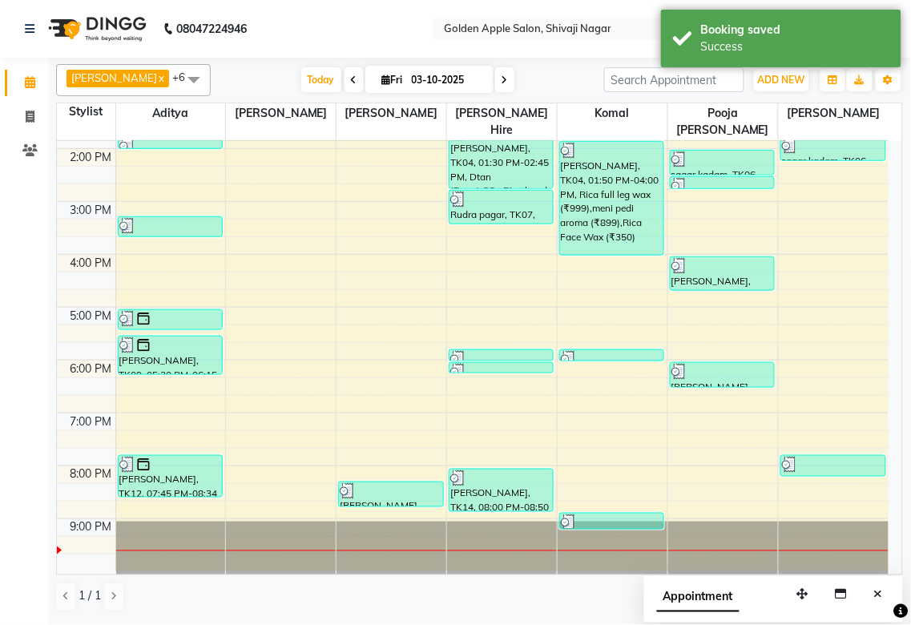
scroll to position [0, 0]
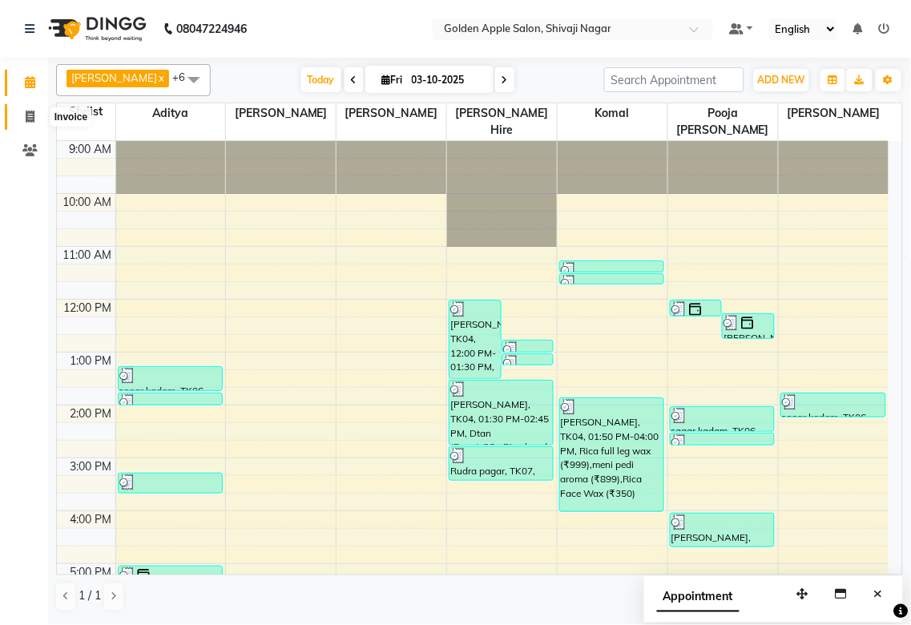
click at [26, 116] on icon at bounding box center [30, 117] width 9 height 12
select select "6072"
select select "service"
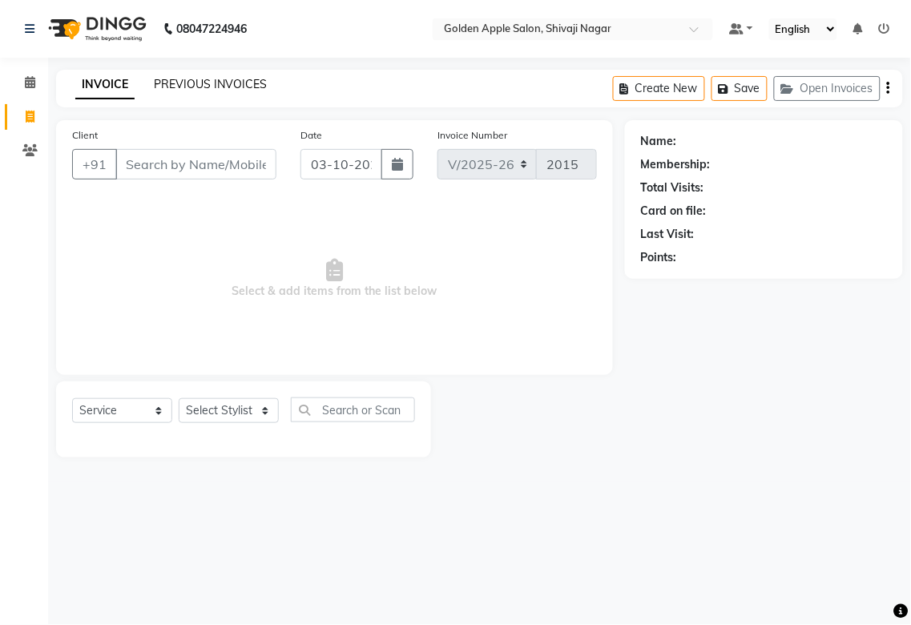
click at [183, 82] on link "PREVIOUS INVOICES" at bounding box center [210, 84] width 113 height 14
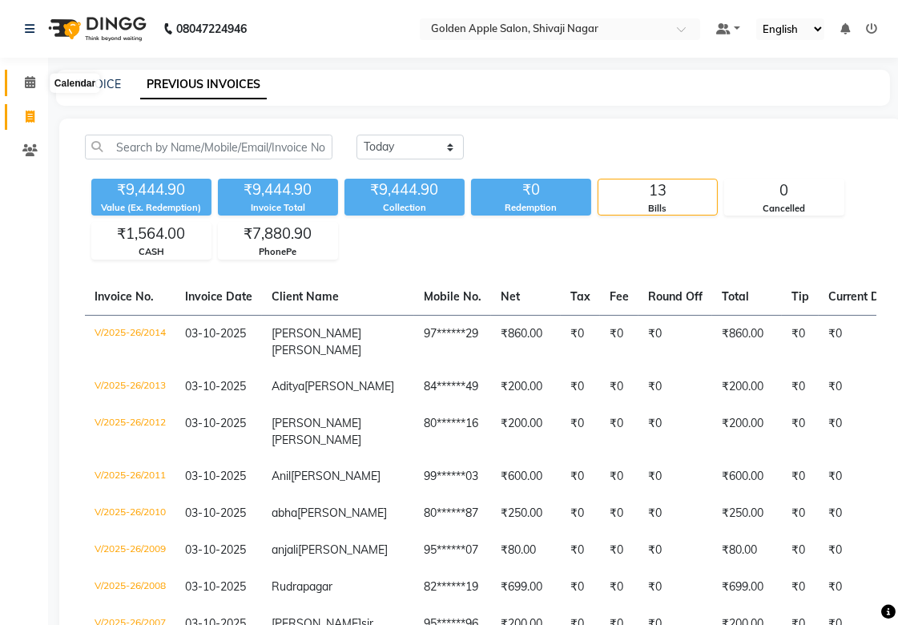
click at [25, 86] on icon at bounding box center [30, 82] width 10 height 12
